Goal: Task Accomplishment & Management: Use online tool/utility

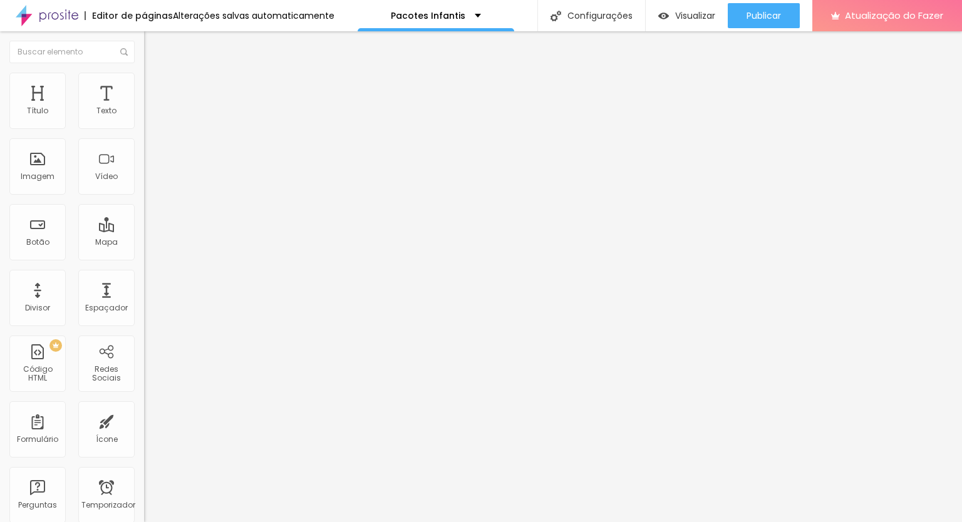
drag, startPoint x: 120, startPoint y: 265, endPoint x: 133, endPoint y: 264, distance: 12.5
click at [144, 307] on input "26" at bounding box center [171, 313] width 54 height 13
type input "14"
type input "3"
type input "30"
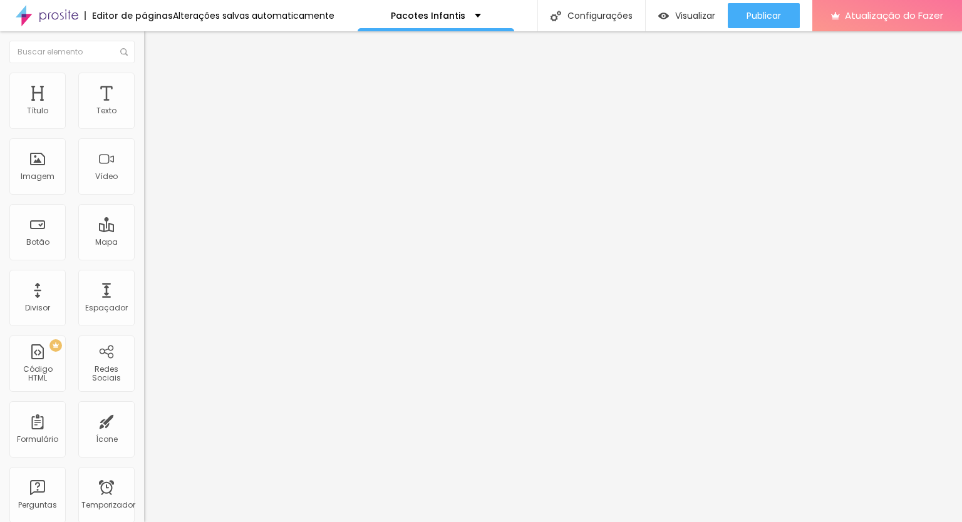
type input "30"
click at [144, 242] on input "16" at bounding box center [167, 248] width 47 height 13
drag, startPoint x: 123, startPoint y: 124, endPoint x: 131, endPoint y: 123, distance: 8.8
click at [144, 242] on input "16" at bounding box center [167, 248] width 47 height 13
type input "8"
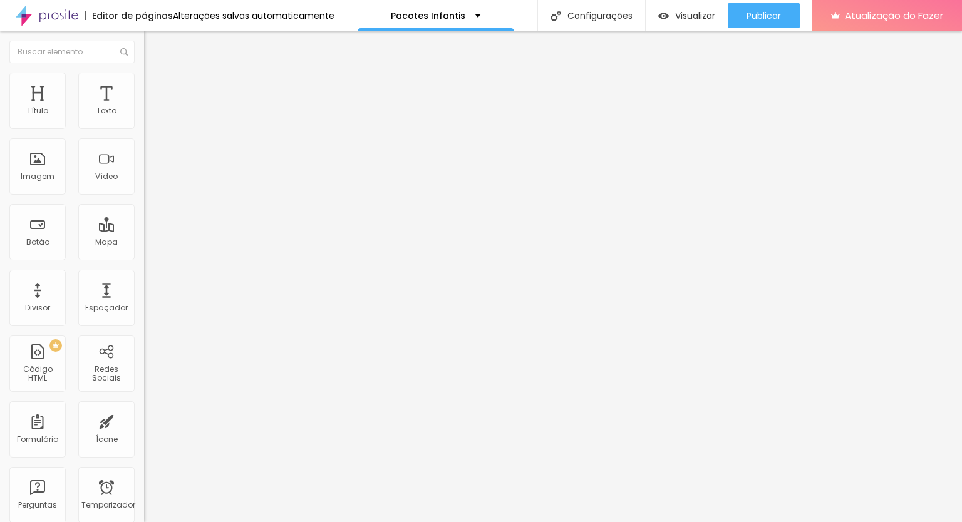
type input "2"
type input "20"
drag, startPoint x: 122, startPoint y: 124, endPoint x: 131, endPoint y: 123, distance: 9.4
click at [144, 242] on input "16" at bounding box center [167, 248] width 47 height 13
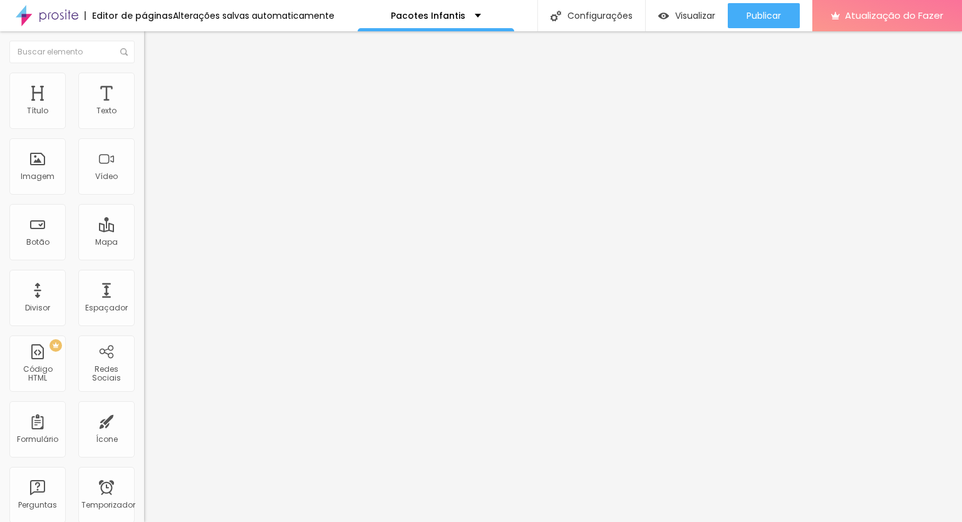
type input "8"
type input "2"
type input "20"
click at [144, 242] on input "16" at bounding box center [167, 248] width 47 height 13
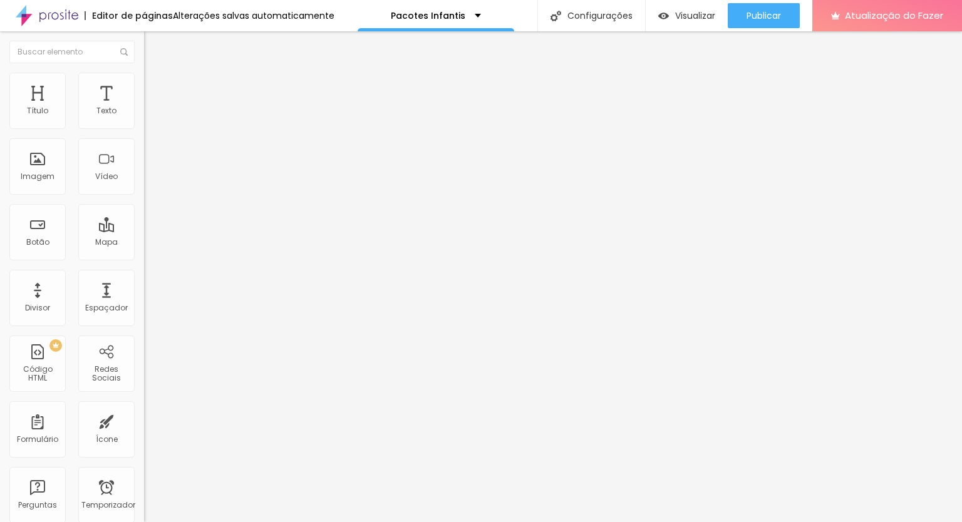
type input "8"
type input "2"
type input "20"
drag, startPoint x: 103, startPoint y: 392, endPoint x: 109, endPoint y: 388, distance: 7.3
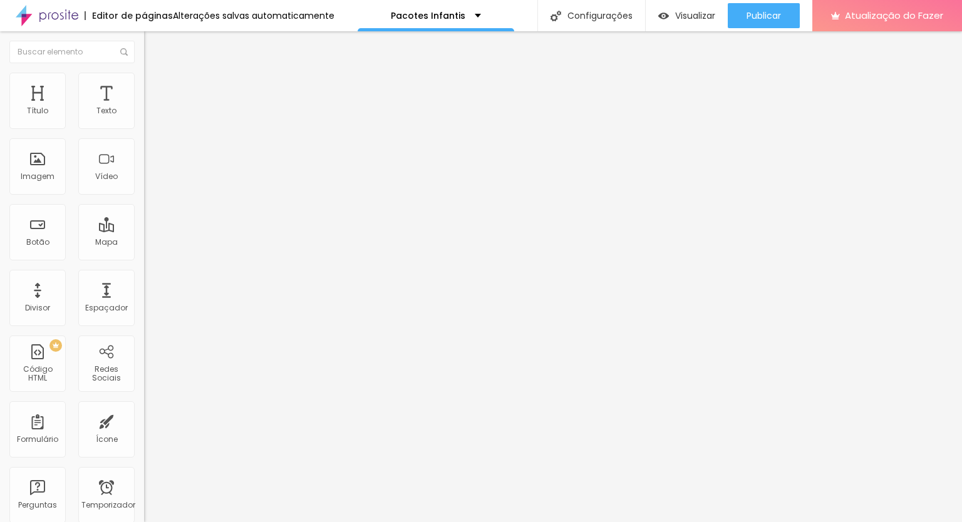
click at [144, 391] on div "Editar nulo Estilo Avançado Tamanho Título 1 H1 Título 2 H2 Título 3 H3 Título …" at bounding box center [216, 276] width 144 height 491
click at [155, 86] on font "Avançado" at bounding box center [175, 81] width 41 height 11
click at [144, 85] on ul "Estilo Avançado" at bounding box center [216, 72] width 144 height 25
click at [144, 73] on li "Estilo" at bounding box center [216, 66] width 144 height 13
type input "0.4"
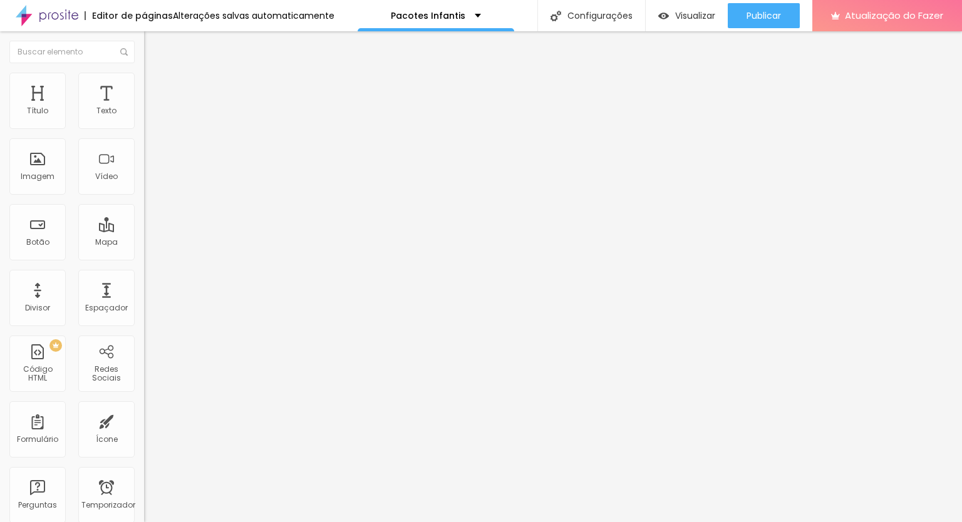
type input "0.4"
type input "3.3"
type input "4"
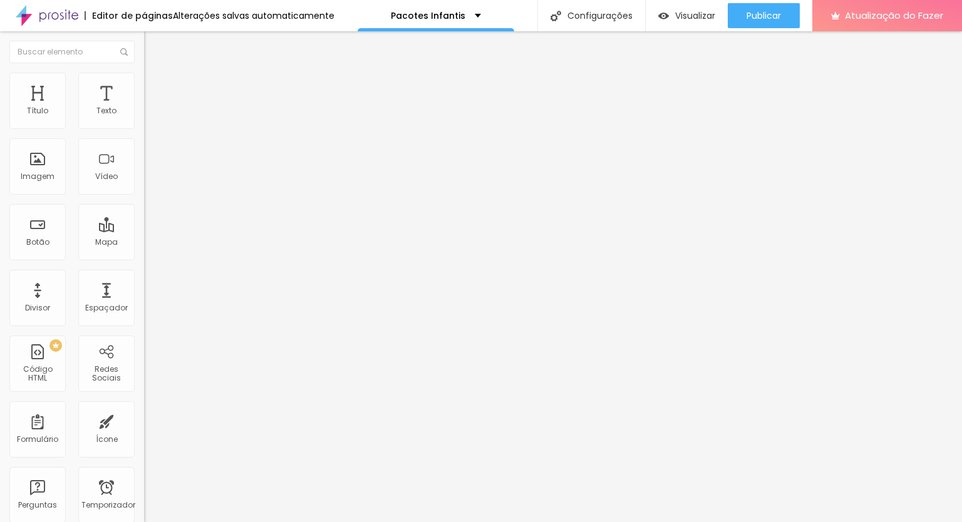
type input "4.2"
type input "4.6"
type input "4.8"
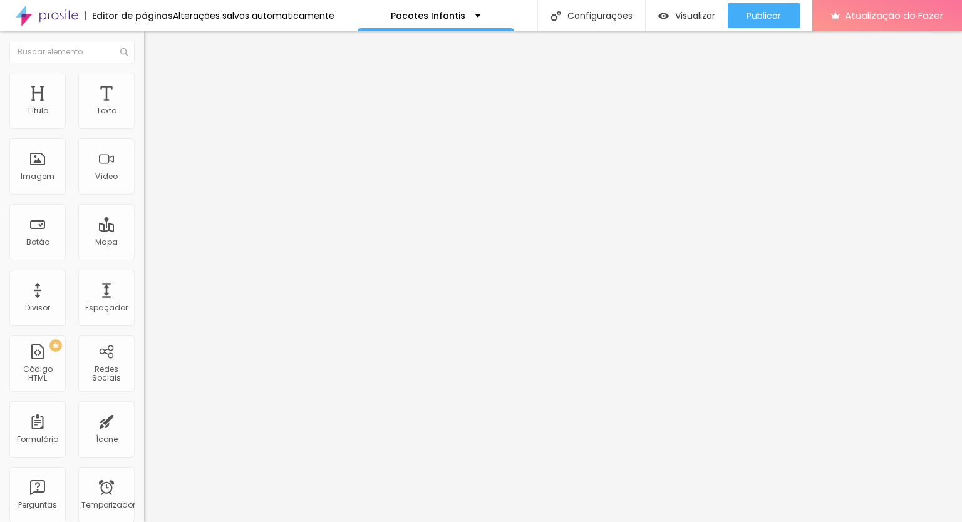
type input "4.8"
type input "5"
type input "4.8"
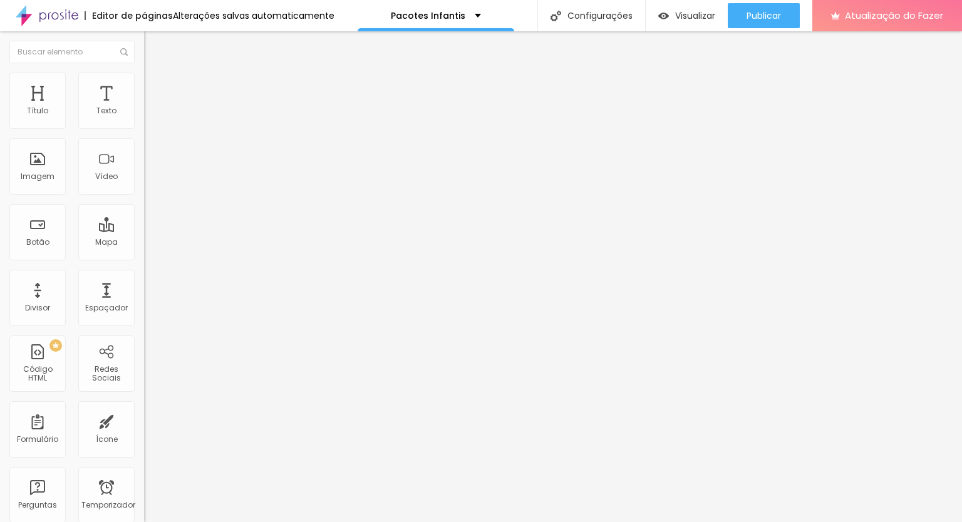
type input "4.6"
type input "4.5"
type input "4.4"
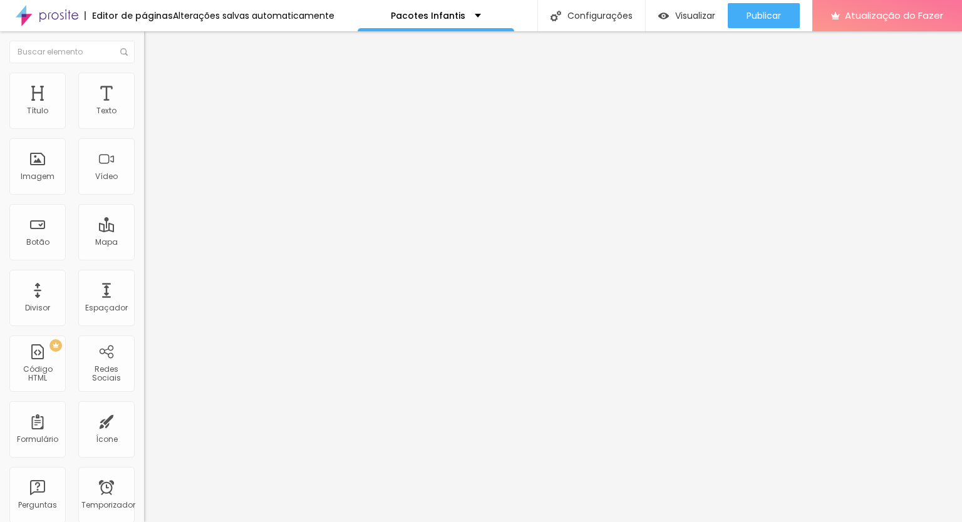
type input "4.4"
type input "4.2"
type input "4.1"
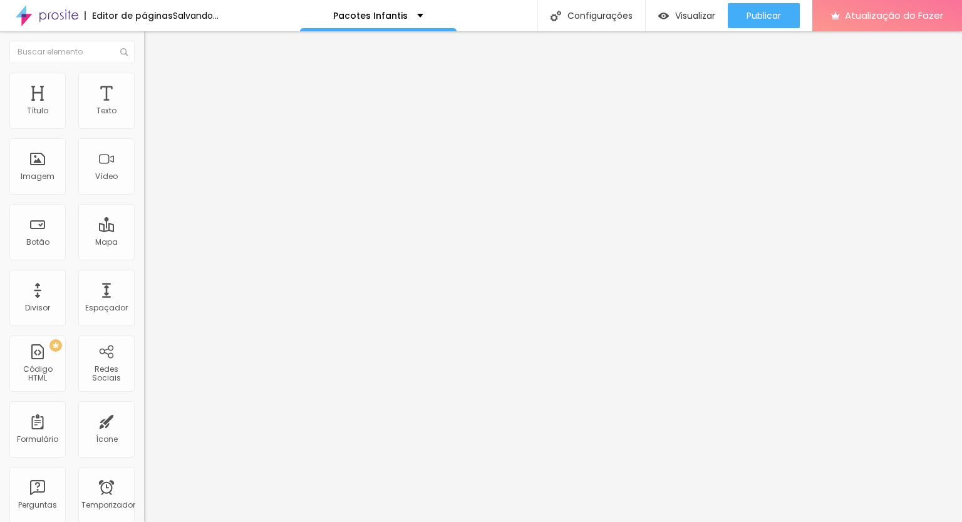
type input "4"
type input "3.8"
type input "3.6"
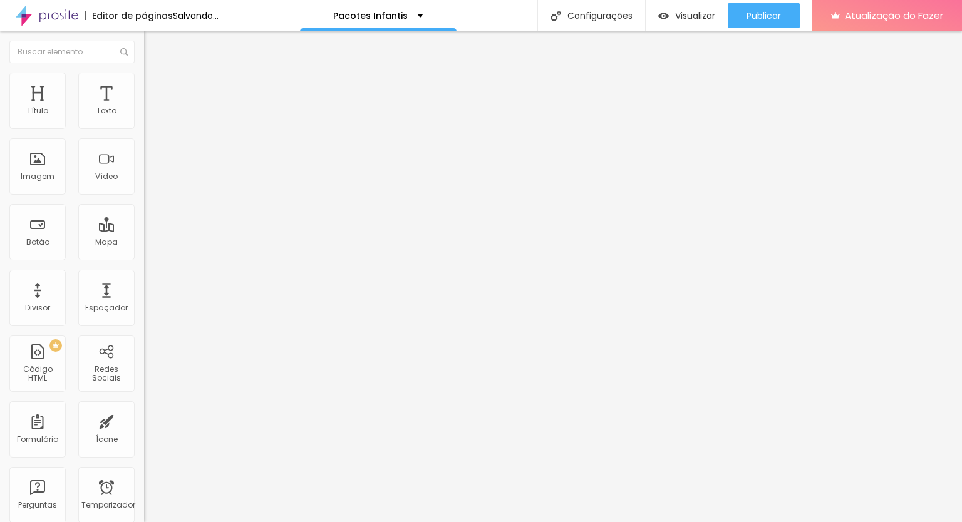
type input "3.6"
type input "3.3"
type input "3.2"
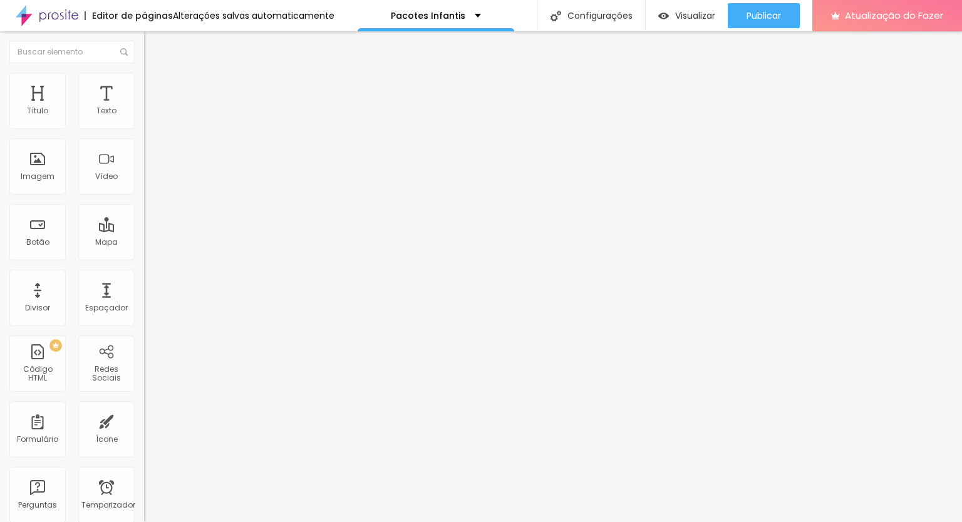
type input "3.1"
type input "2.9"
type input "2.7"
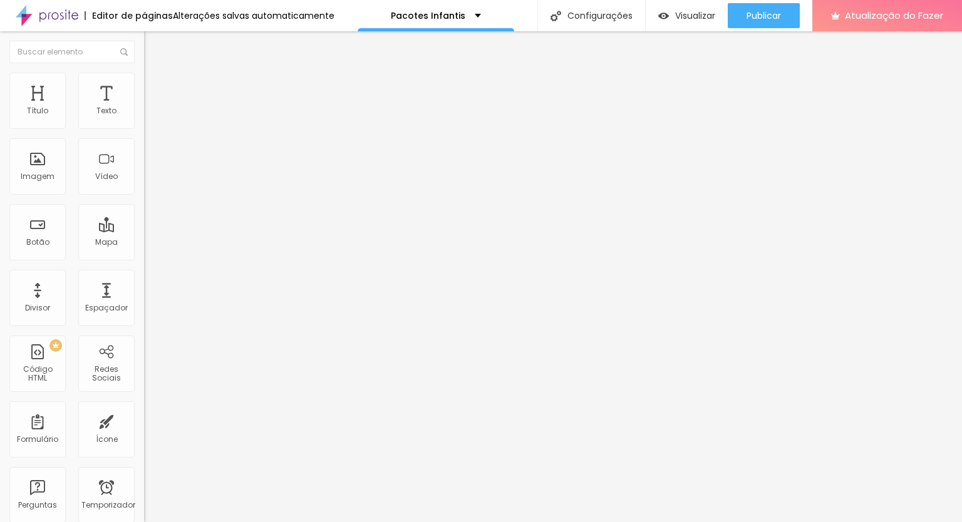
type input "2.7"
drag, startPoint x: 28, startPoint y: 286, endPoint x: 39, endPoint y: 286, distance: 11.9
type input "2.7"
click at [144, 473] on input "range" at bounding box center [184, 478] width 81 height 10
click at [144, 81] on li "Avançado" at bounding box center [216, 79] width 144 height 13
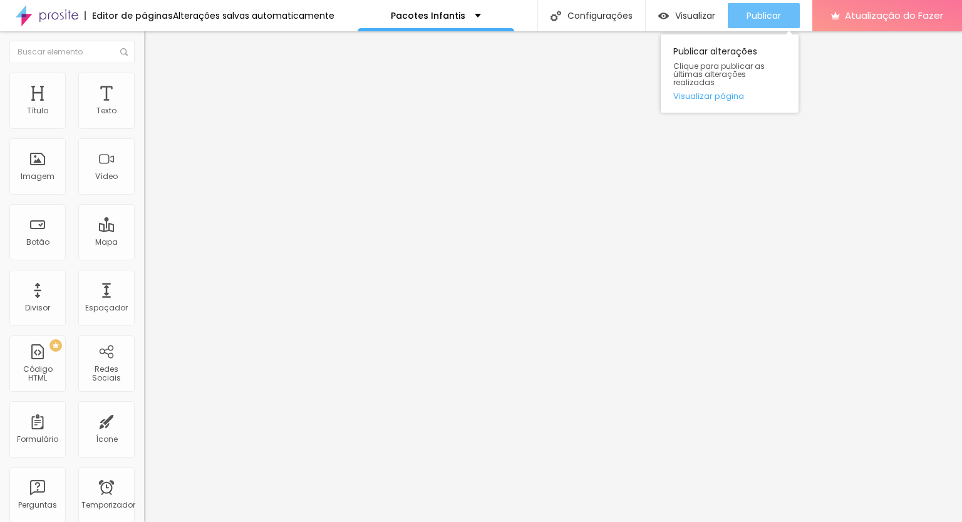
click at [759, 17] on font "Publicar" at bounding box center [763, 15] width 34 height 13
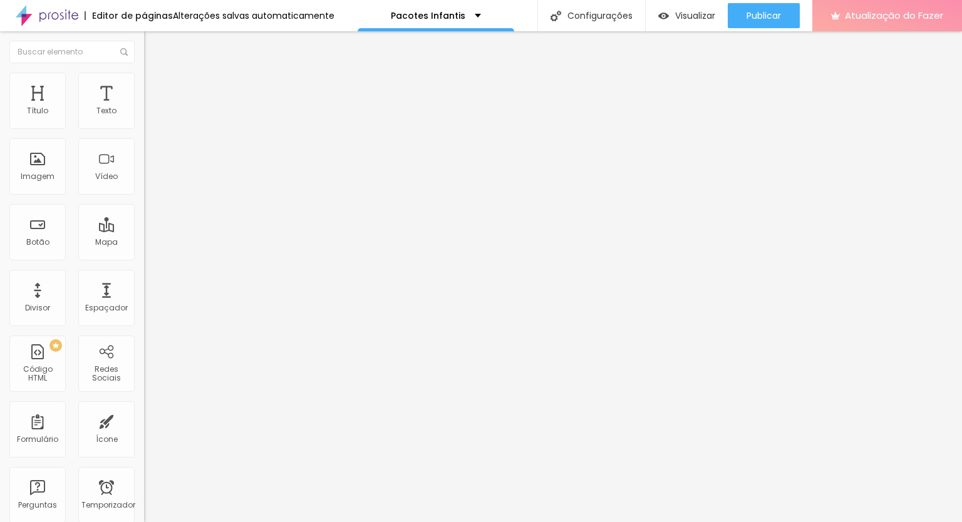
click at [873, 17] on font "Atualização do Fazer" at bounding box center [894, 15] width 98 height 13
click at [31, 188] on div "Imagem" at bounding box center [37, 166] width 56 height 56
click at [155, 85] on font "Avançado" at bounding box center [175, 81] width 41 height 11
type input "86"
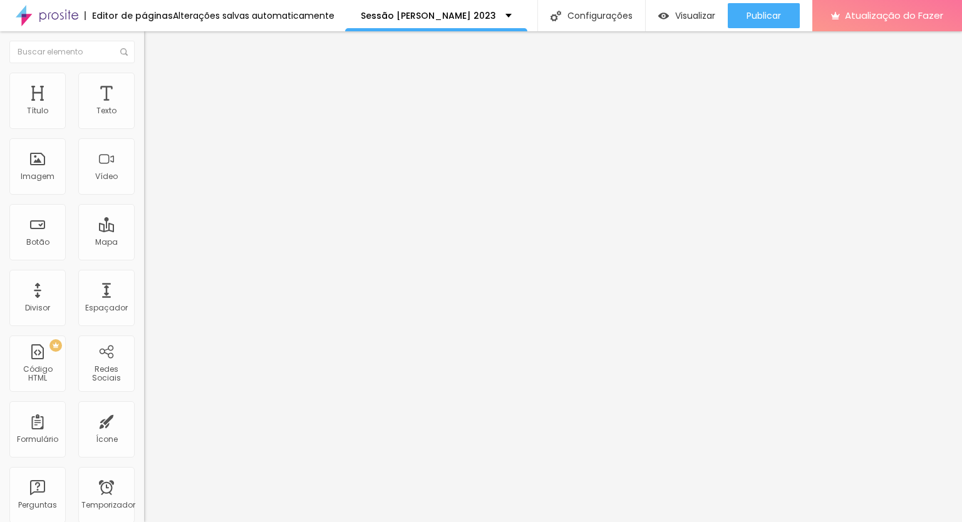
type input "98"
type input "100"
drag, startPoint x: 93, startPoint y: 264, endPoint x: 113, endPoint y: 264, distance: 19.4
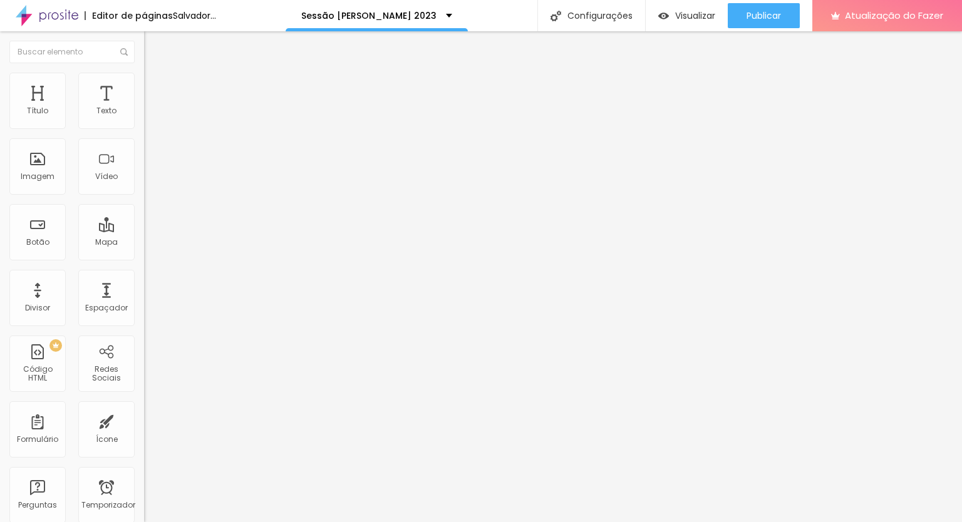
type input "100"
click at [144, 296] on input "range" at bounding box center [184, 301] width 81 height 10
click at [152, 108] on font "Trocar imagem" at bounding box center [182, 102] width 61 height 11
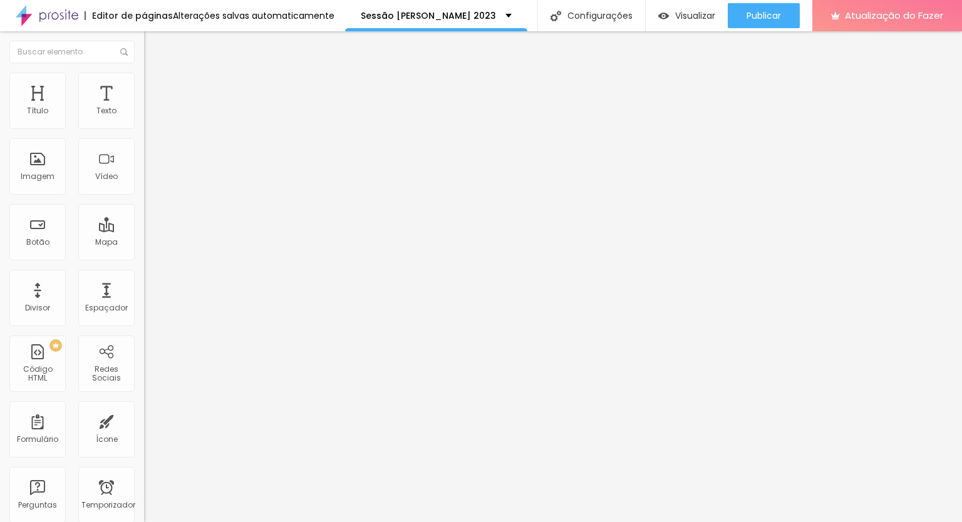
click at [152, 108] on font "Trocar imagem" at bounding box center [182, 102] width 61 height 11
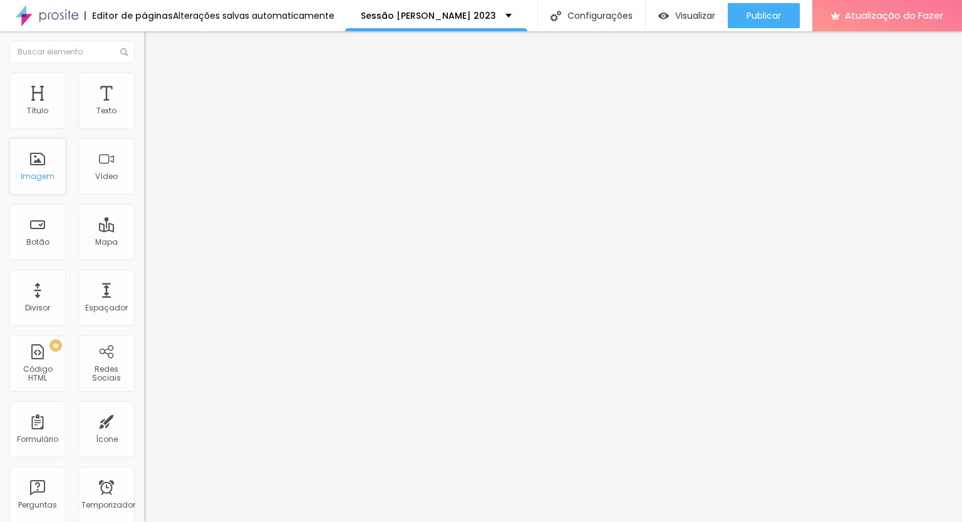
click at [23, 173] on font "Imagem" at bounding box center [38, 176] width 34 height 11
click at [46, 180] on font "Imagem" at bounding box center [38, 176] width 34 height 11
click at [155, 89] on font "Avançado" at bounding box center [175, 93] width 41 height 11
click at [26, 167] on div "Imagem" at bounding box center [37, 166] width 56 height 56
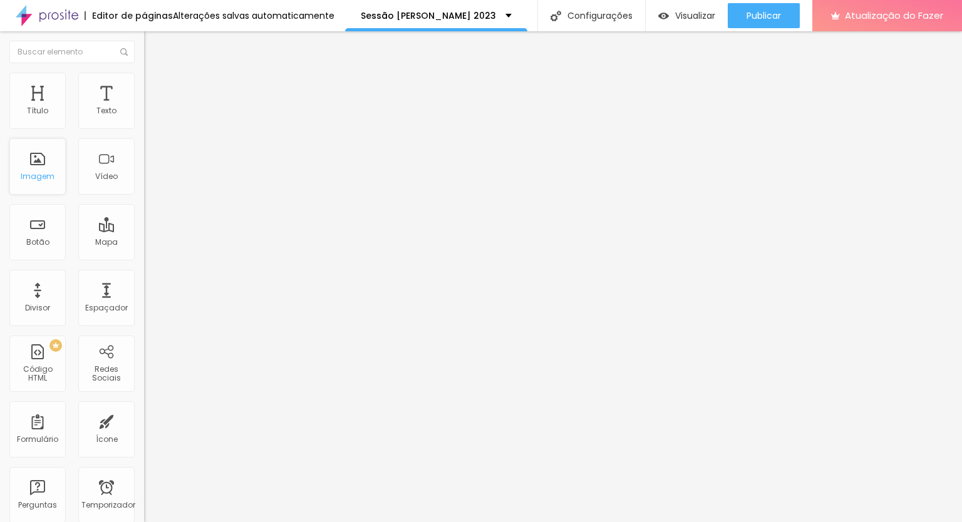
click at [43, 170] on div "Imagem" at bounding box center [37, 166] width 56 height 56
click at [32, 175] on font "Imagem" at bounding box center [38, 176] width 34 height 11
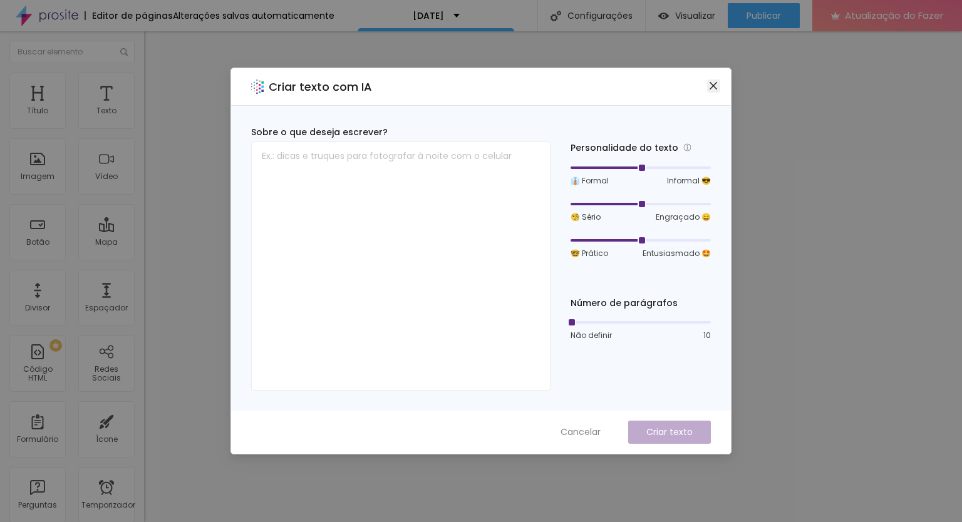
click at [715, 90] on icon "fechar" at bounding box center [713, 86] width 10 height 10
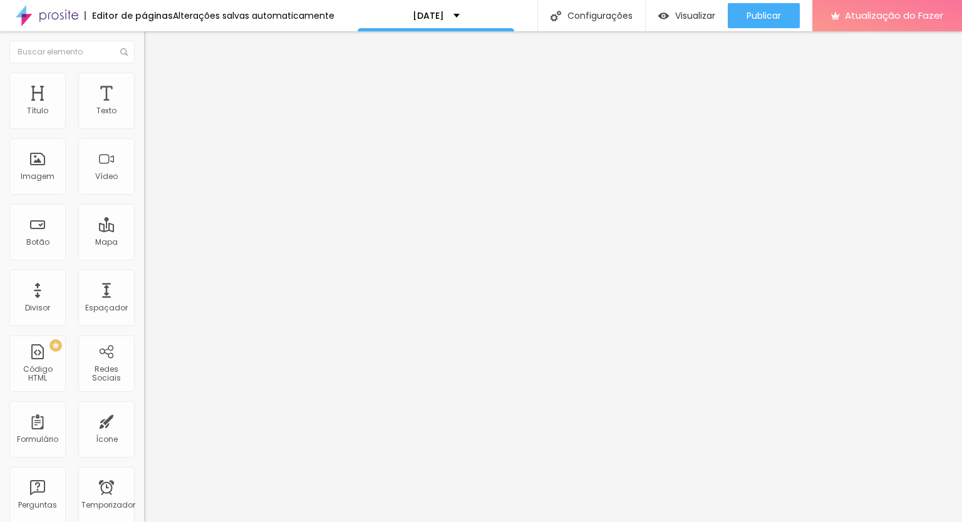
click at [155, 88] on font "Avançado" at bounding box center [175, 93] width 41 height 11
click at [144, 83] on li "Estilo" at bounding box center [216, 79] width 144 height 13
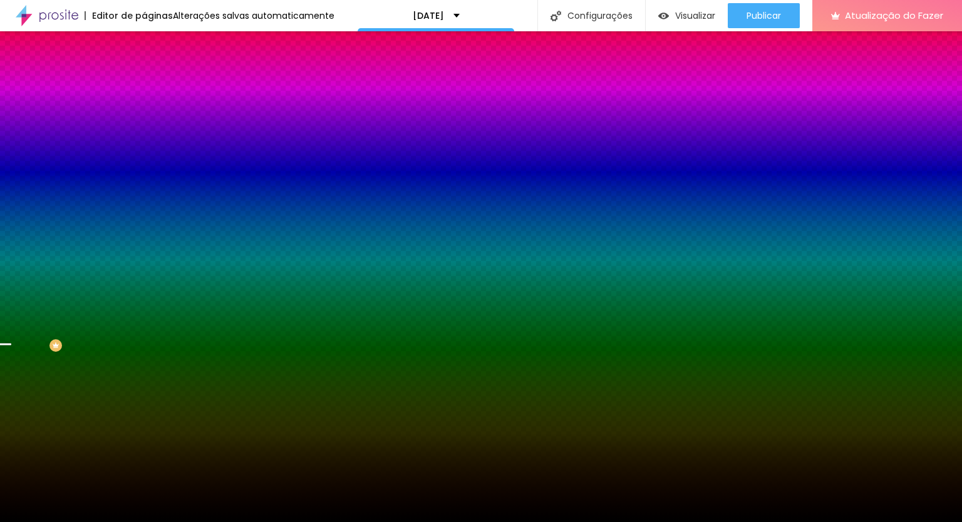
click at [152, 115] on font "Trocar imagem" at bounding box center [182, 110] width 61 height 11
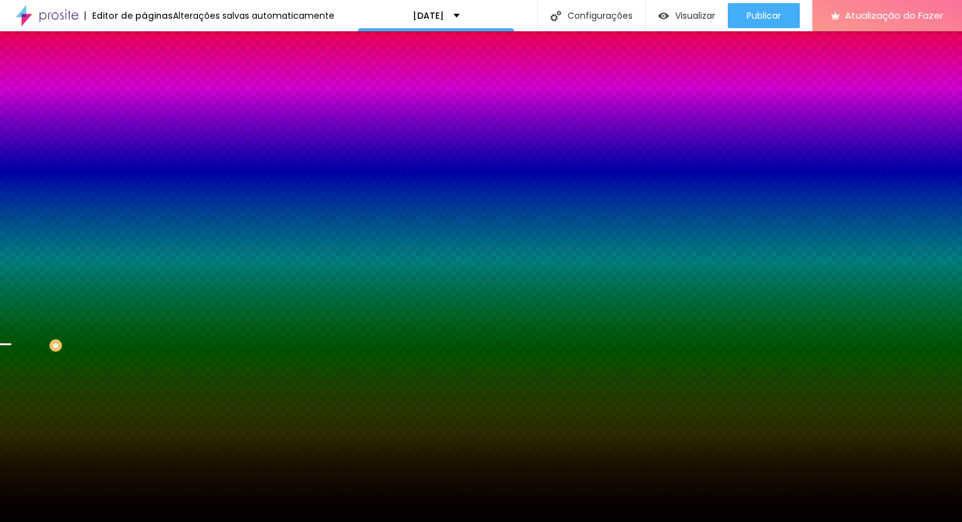
click at [152, 115] on font "Trocar imagem" at bounding box center [182, 110] width 61 height 11
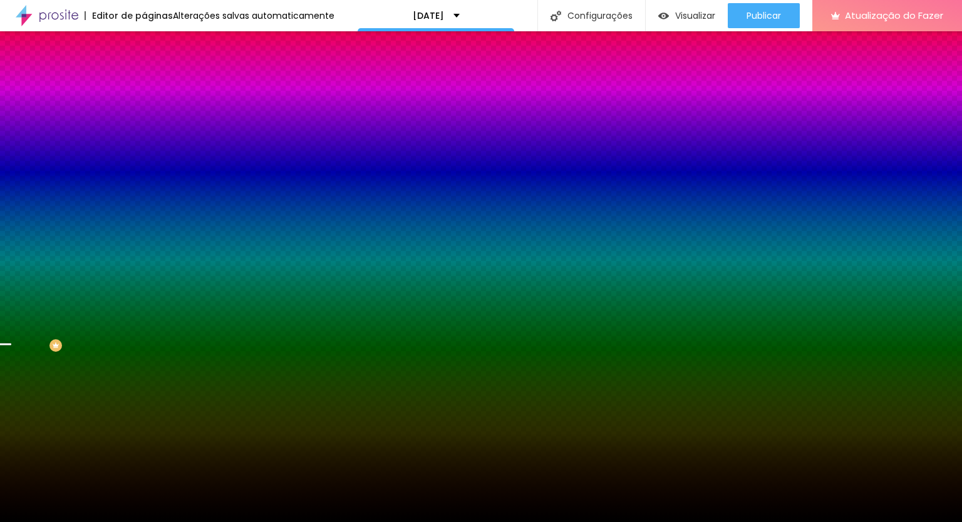
click at [152, 115] on font "Trocar imagem" at bounding box center [182, 110] width 61 height 11
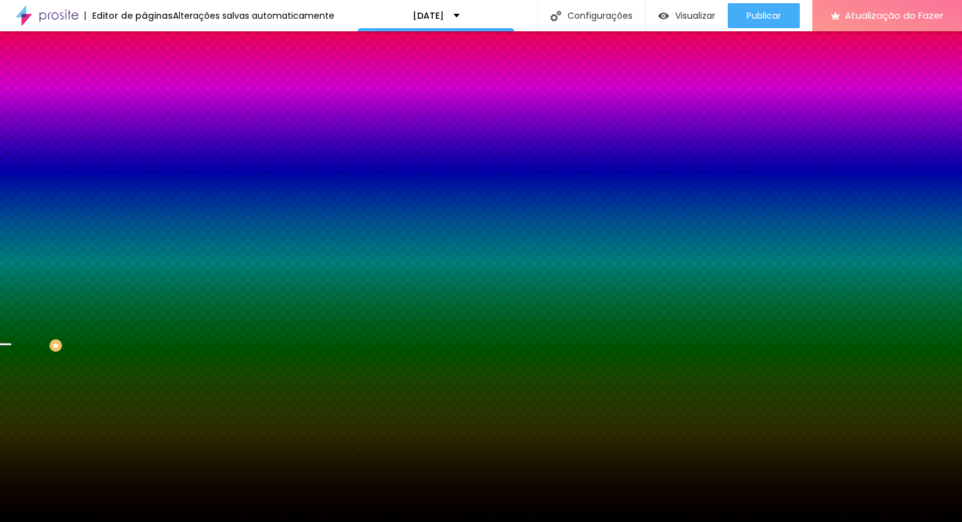
click at [152, 115] on font "Trocar imagem" at bounding box center [182, 110] width 61 height 11
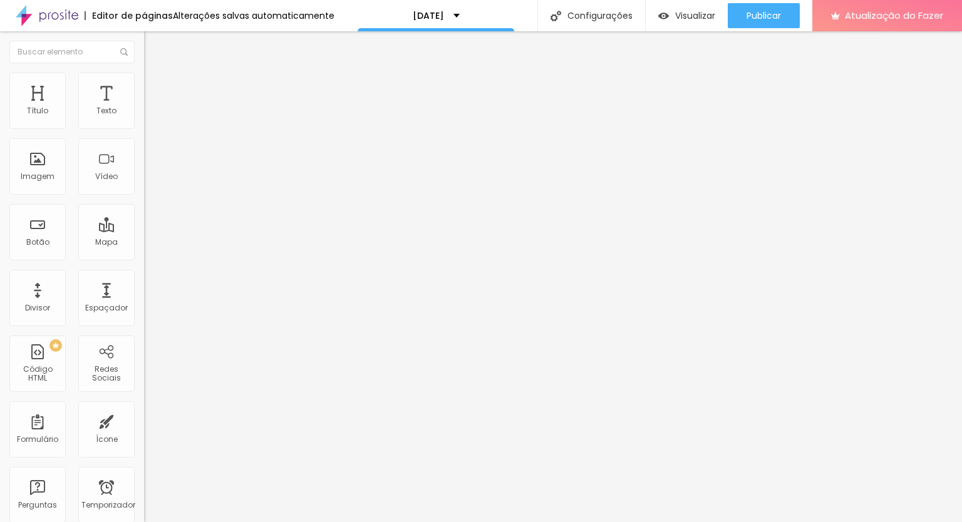
click at [155, 86] on font "Estilo" at bounding box center [164, 81] width 19 height 11
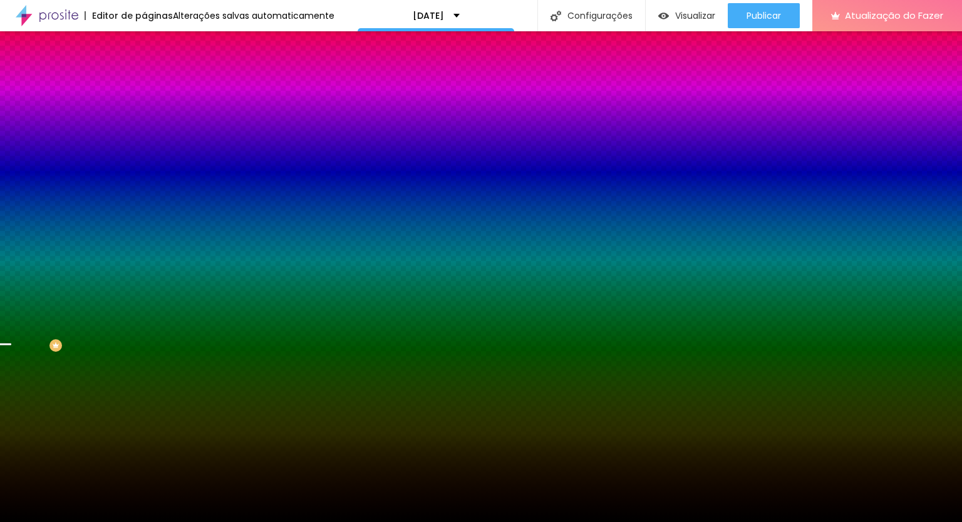
drag, startPoint x: 68, startPoint y: 158, endPoint x: 71, endPoint y: 148, distance: 11.1
click at [144, 114] on div "Trocar imagem" at bounding box center [216, 109] width 144 height 9
click at [144, 123] on font "Efeito da Imagem" at bounding box center [178, 117] width 69 height 11
click at [144, 114] on div "Trocar imagem" at bounding box center [216, 109] width 144 height 9
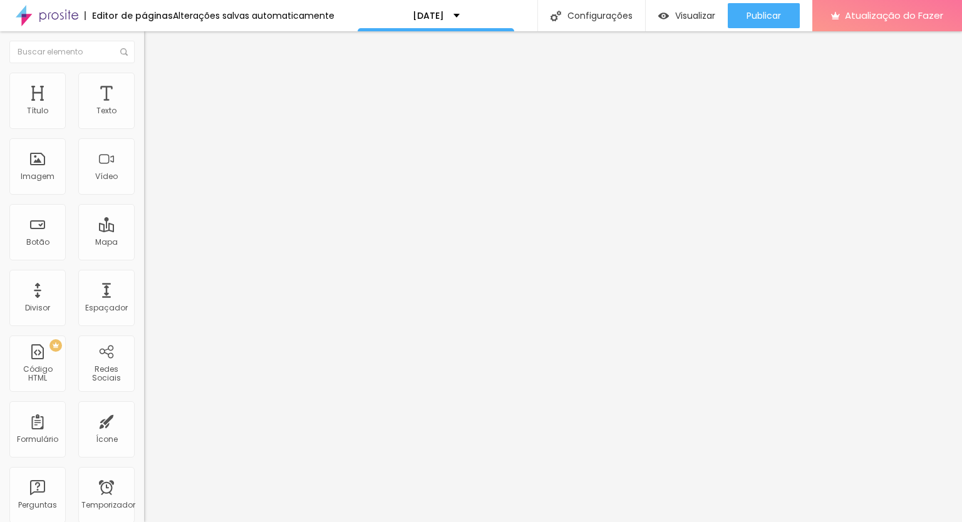
click at [144, 118] on font "Título 2" at bounding box center [164, 111] width 41 height 16
type input "45"
type input "44"
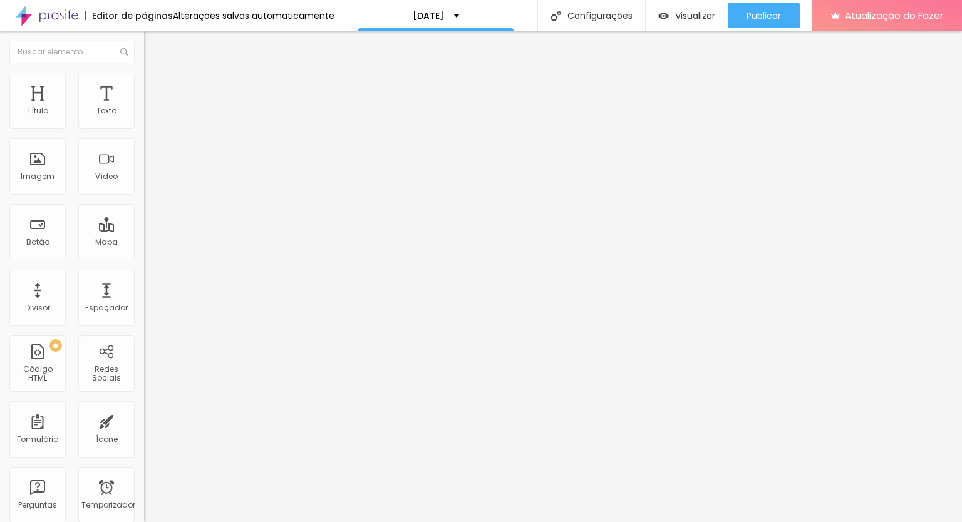
type input "43"
type input "42"
type input "41"
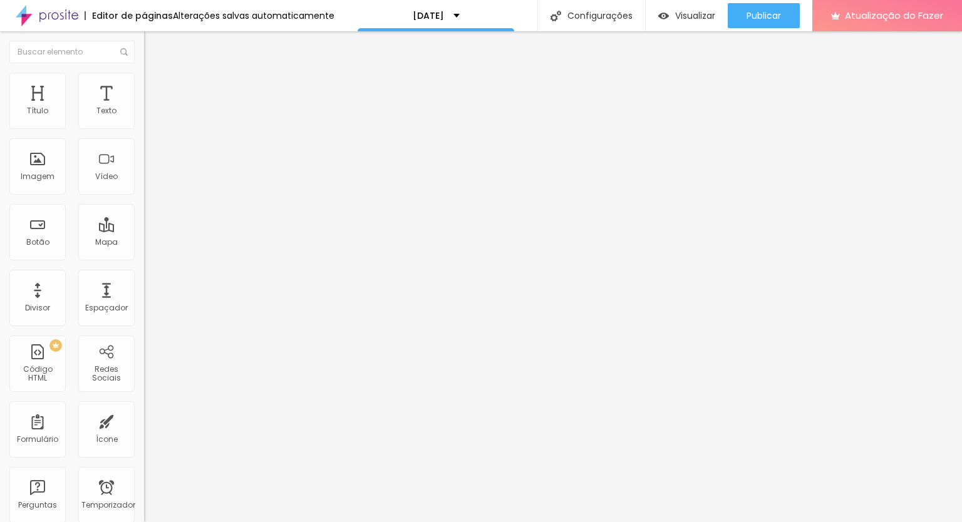
type input "41"
type input "40"
type input "38"
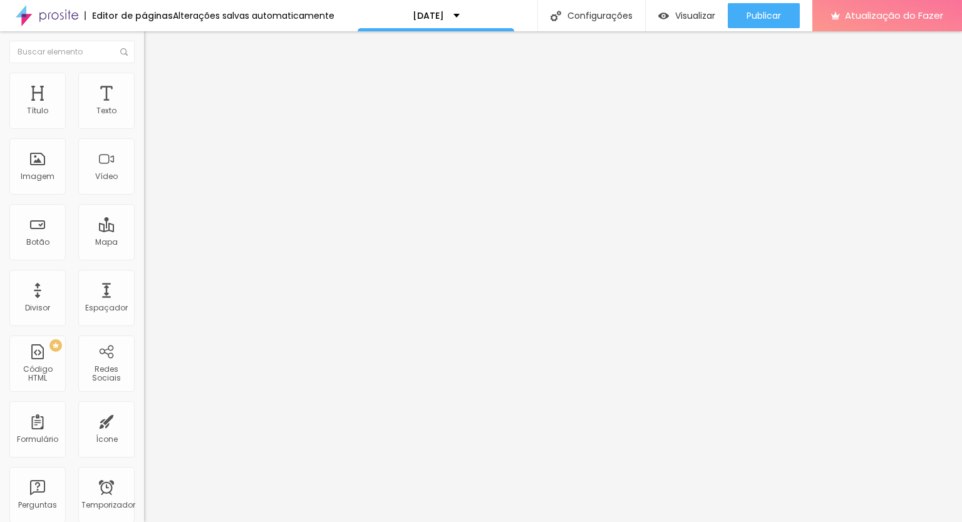
type input "34"
type input "33"
type input "32"
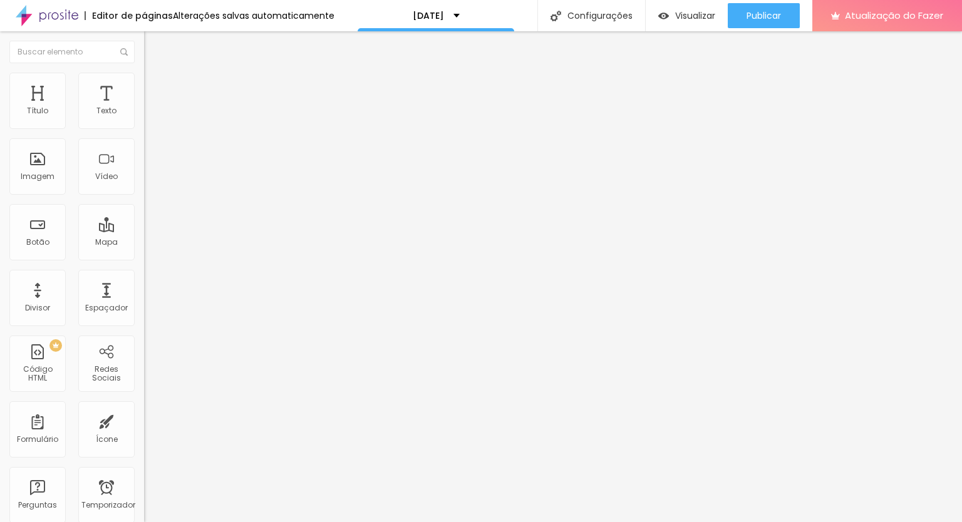
type input "32"
type input "31"
drag, startPoint x: 58, startPoint y: 263, endPoint x: 44, endPoint y: 262, distance: 13.2
type input "31"
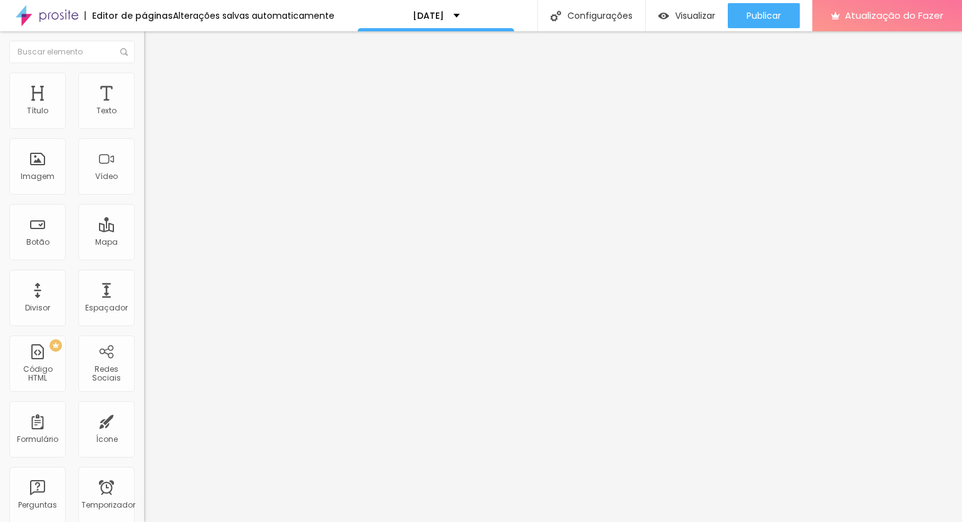
click at [144, 297] on input "range" at bounding box center [184, 302] width 81 height 10
click at [152, 108] on font "Trocar imagem" at bounding box center [182, 102] width 61 height 11
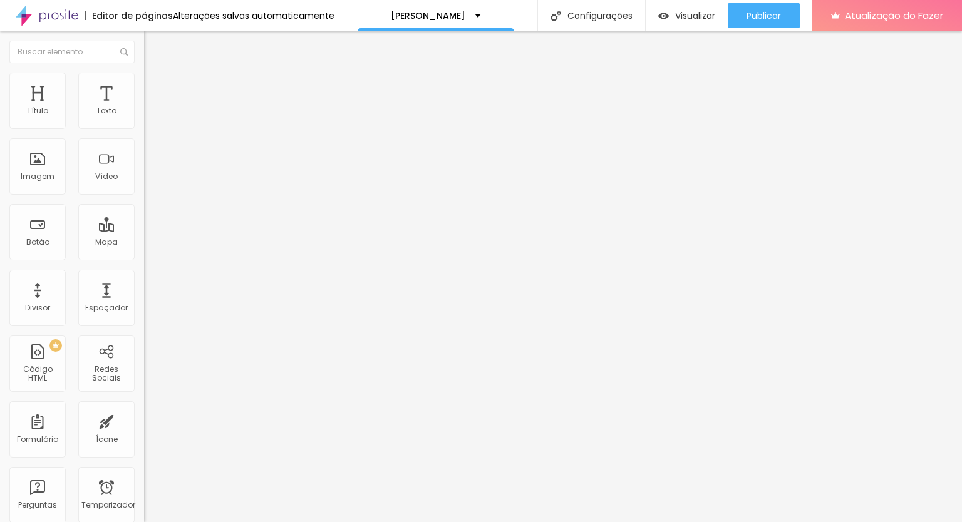
click at [155, 86] on font "Estilo" at bounding box center [164, 81] width 19 height 11
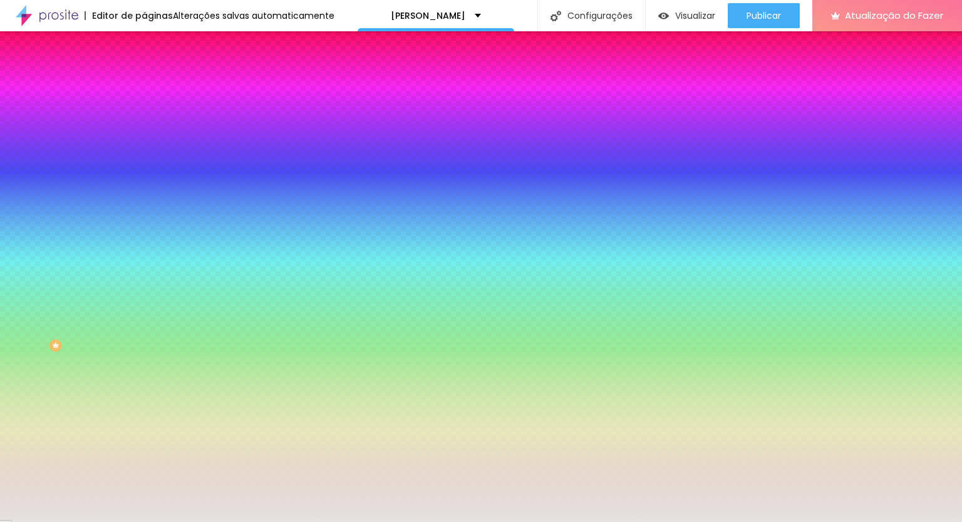
click at [144, 85] on img at bounding box center [149, 90] width 11 height 11
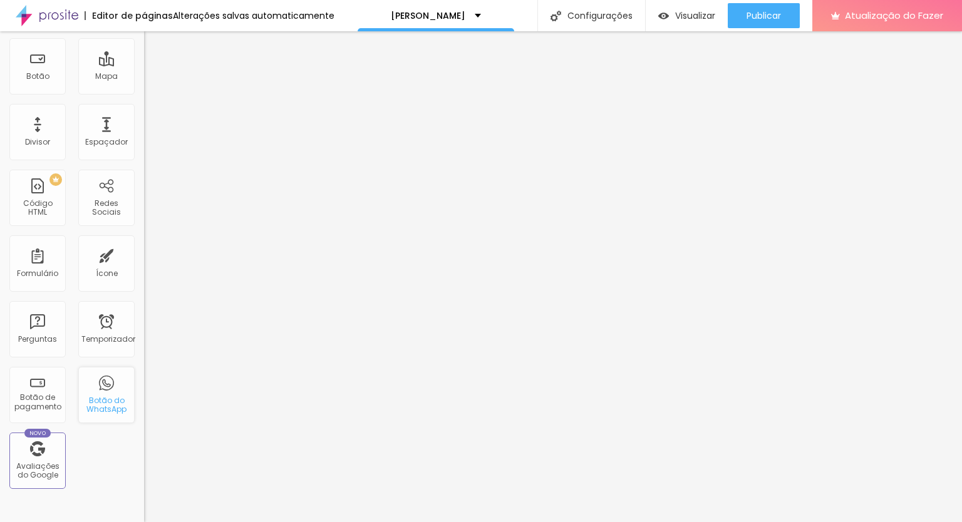
scroll to position [188, 0]
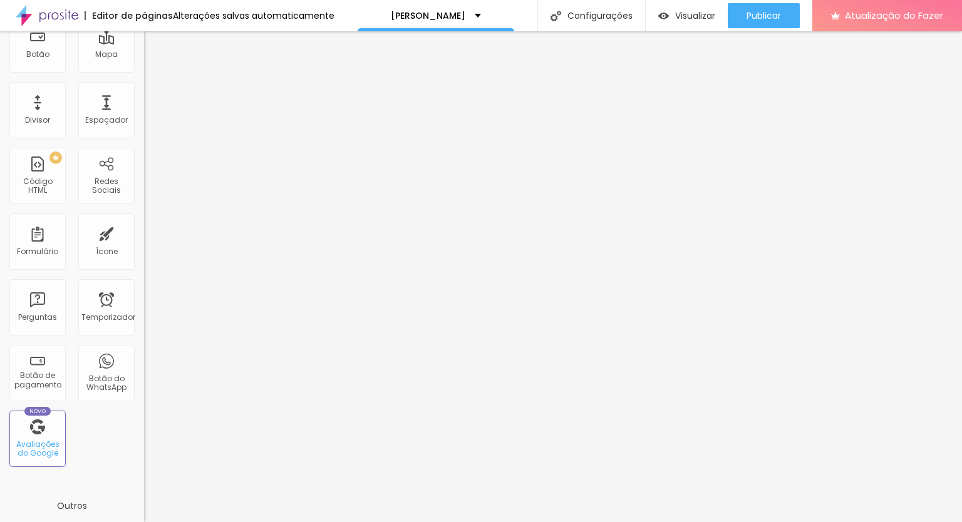
click at [41, 441] on font "Avaliações do Google" at bounding box center [37, 448] width 43 height 19
click at [47, 446] on font "Avaliações do Google" at bounding box center [37, 448] width 43 height 19
